Goal: Task Accomplishment & Management: Use online tool/utility

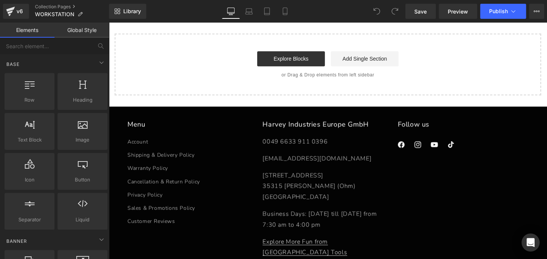
scroll to position [1217, 0]
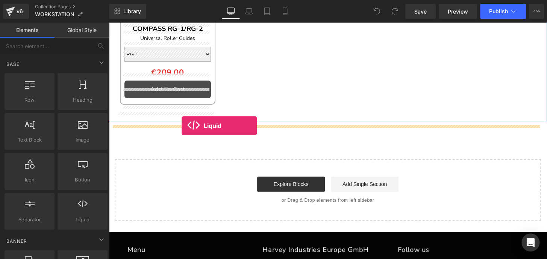
drag, startPoint x: 208, startPoint y: 162, endPoint x: 182, endPoint y: 126, distance: 44.9
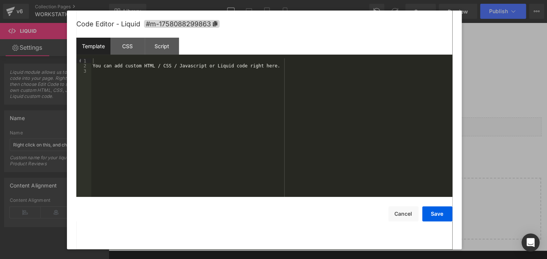
scroll to position [0, 0]
drag, startPoint x: 267, startPoint y: 67, endPoint x: 47, endPoint y: 73, distance: 220.4
click at [46, 73] on body "Liquid You are previewing how the will restyle your page. You can not edit Elem…" at bounding box center [273, 129] width 547 height 259
drag, startPoint x: 262, startPoint y: 65, endPoint x: 56, endPoint y: 71, distance: 206.1
click at [53, 71] on body "Liquid You are previewing how the will restyle your page. You can not edit Elem…" at bounding box center [273, 129] width 547 height 259
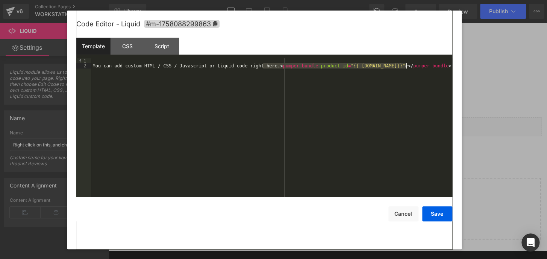
click at [268, 76] on div "You can add custom HTML / CSS / Javascript or Liquid code right here. < pumper-…" at bounding box center [271, 127] width 361 height 138
drag, startPoint x: 421, startPoint y: 64, endPoint x: 33, endPoint y: 58, distance: 387.7
click at [0, 59] on body "Liquid You are previewing how the will restyle your page. You can not edit Elem…" at bounding box center [273, 129] width 547 height 259
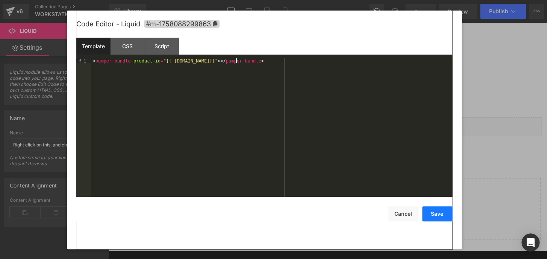
click at [436, 217] on button "Save" at bounding box center [437, 213] width 30 height 15
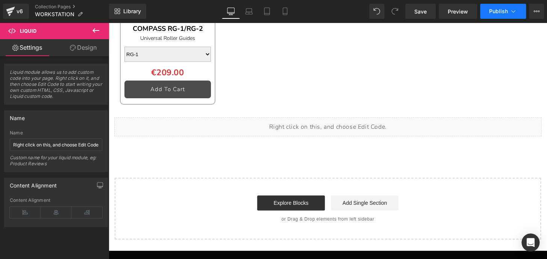
click at [496, 8] on span "Publish" at bounding box center [498, 11] width 19 height 6
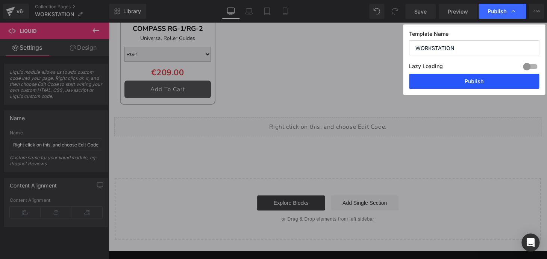
click at [486, 80] on button "Publish" at bounding box center [474, 81] width 130 height 15
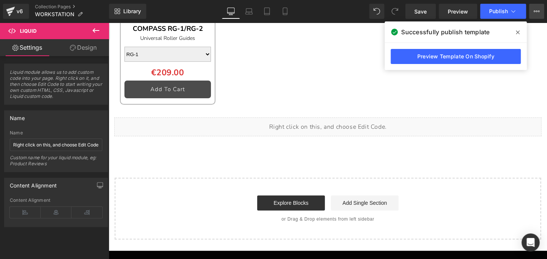
click at [538, 8] on icon at bounding box center [536, 11] width 6 height 6
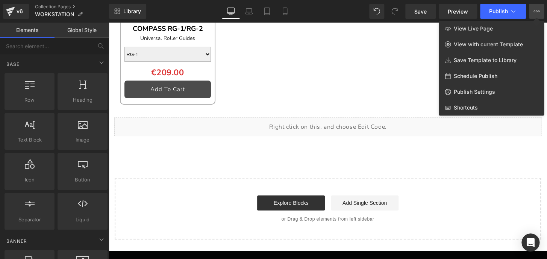
drag, startPoint x: 336, startPoint y: 135, endPoint x: 241, endPoint y: 117, distance: 96.1
click at [336, 135] on div at bounding box center [328, 141] width 438 height 236
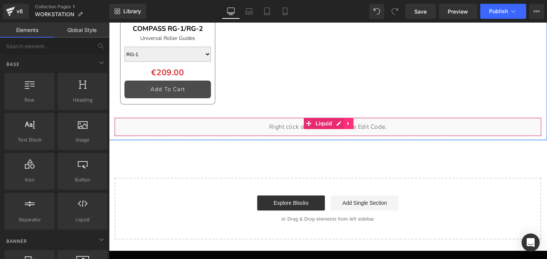
click at [347, 126] on icon at bounding box center [348, 123] width 5 height 6
click at [351, 126] on icon at bounding box center [353, 123] width 5 height 5
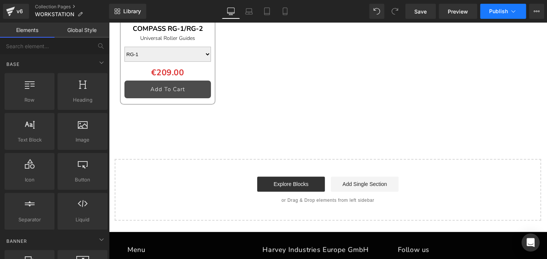
click at [495, 11] on span "Publish" at bounding box center [498, 11] width 19 height 6
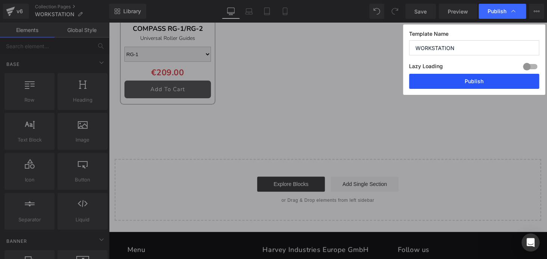
drag, startPoint x: 487, startPoint y: 82, endPoint x: 379, endPoint y: 60, distance: 110.9
click at [487, 82] on button "Publish" at bounding box center [474, 81] width 130 height 15
